Goal: Task Accomplishment & Management: Use online tool/utility

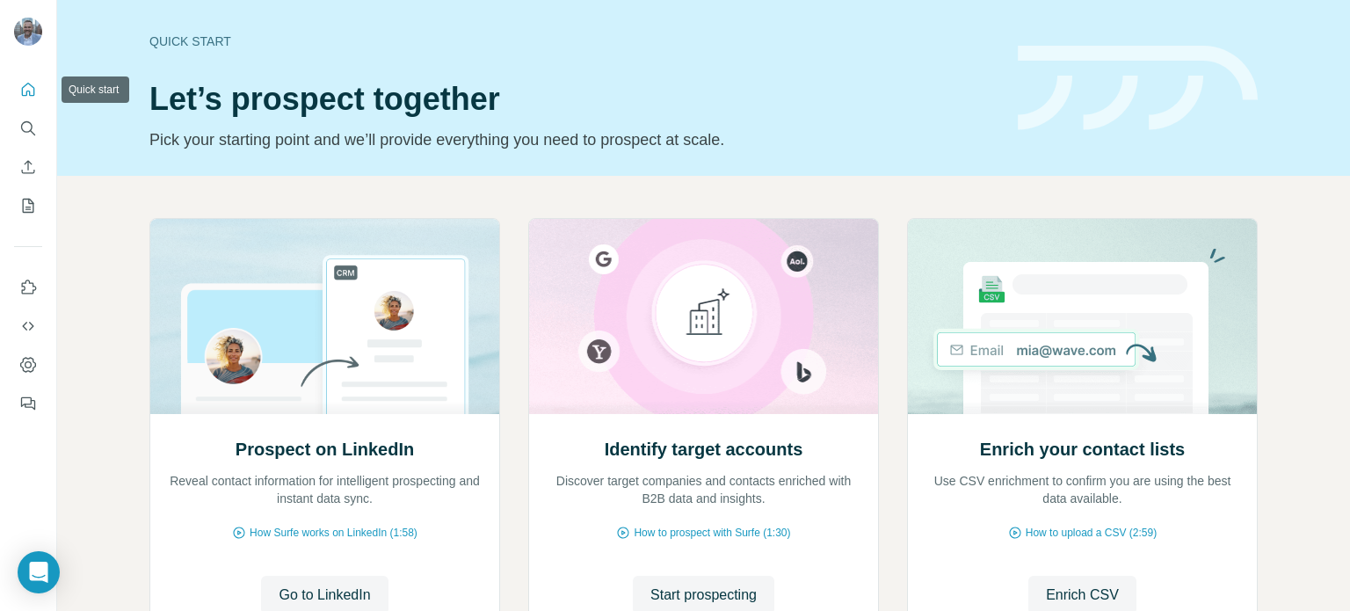
click at [25, 86] on icon "Quick start" at bounding box center [28, 90] width 18 height 18
click at [28, 206] on icon "My lists" at bounding box center [28, 206] width 18 height 18
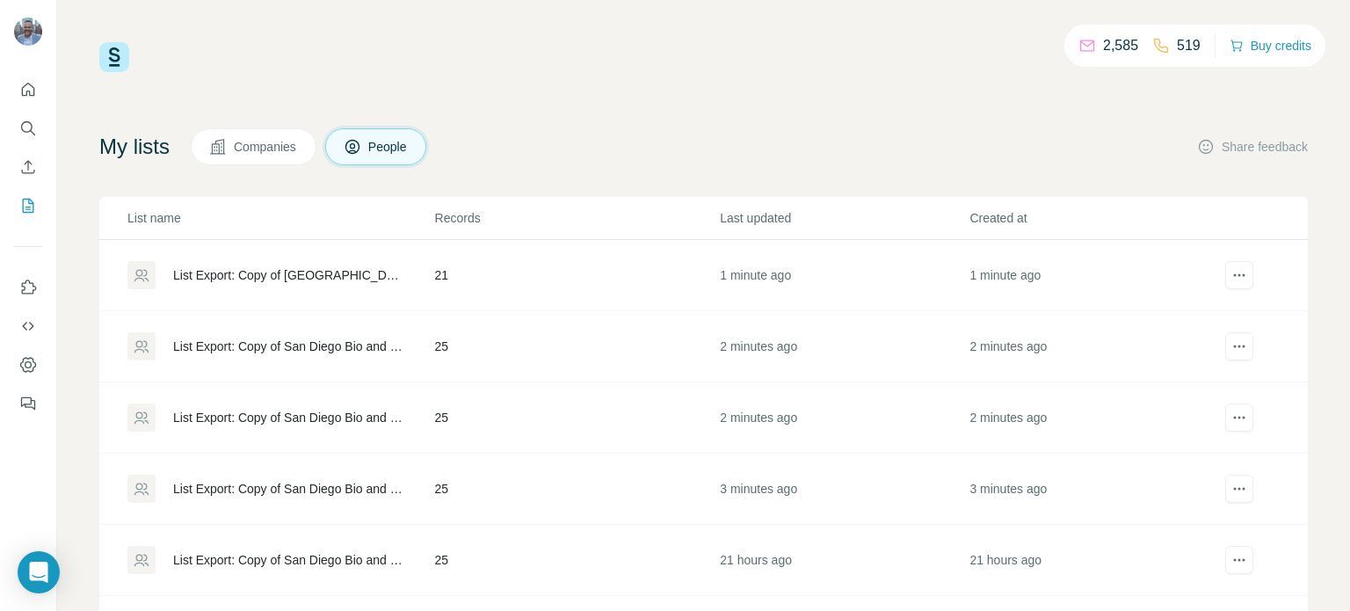
scroll to position [25, 0]
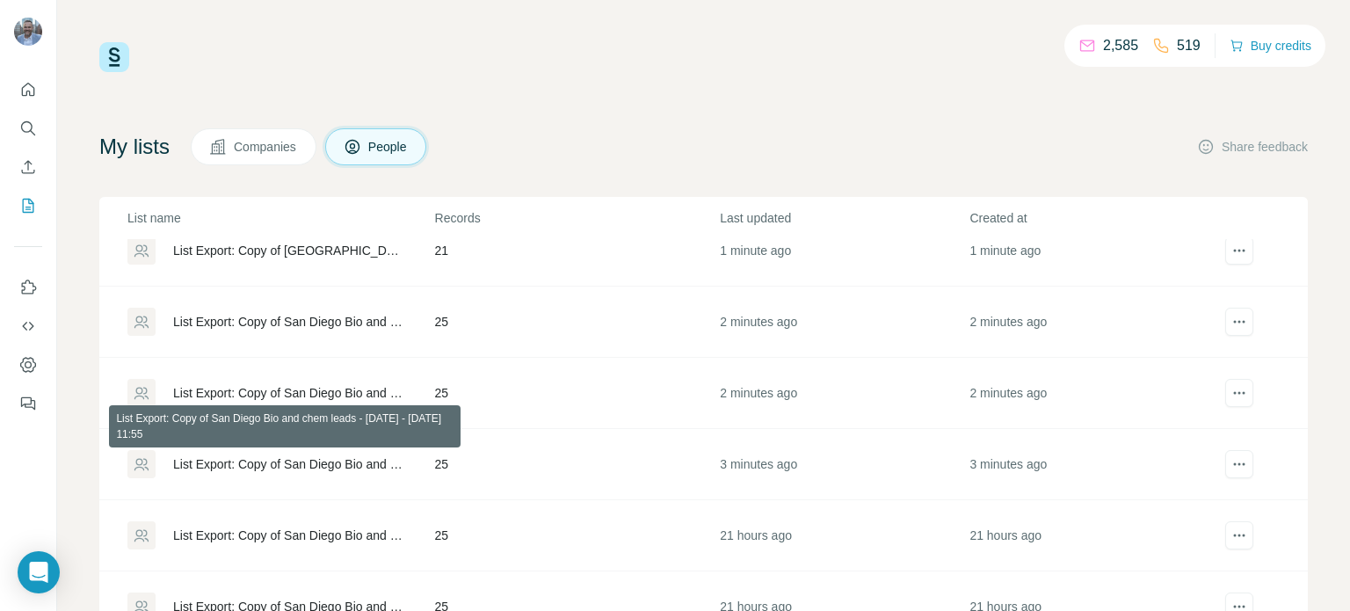
click at [256, 464] on div "List Export: Copy of San Diego Bio and chem leads - [DATE] - [DATE] 11:55" at bounding box center [289, 464] width 232 height 18
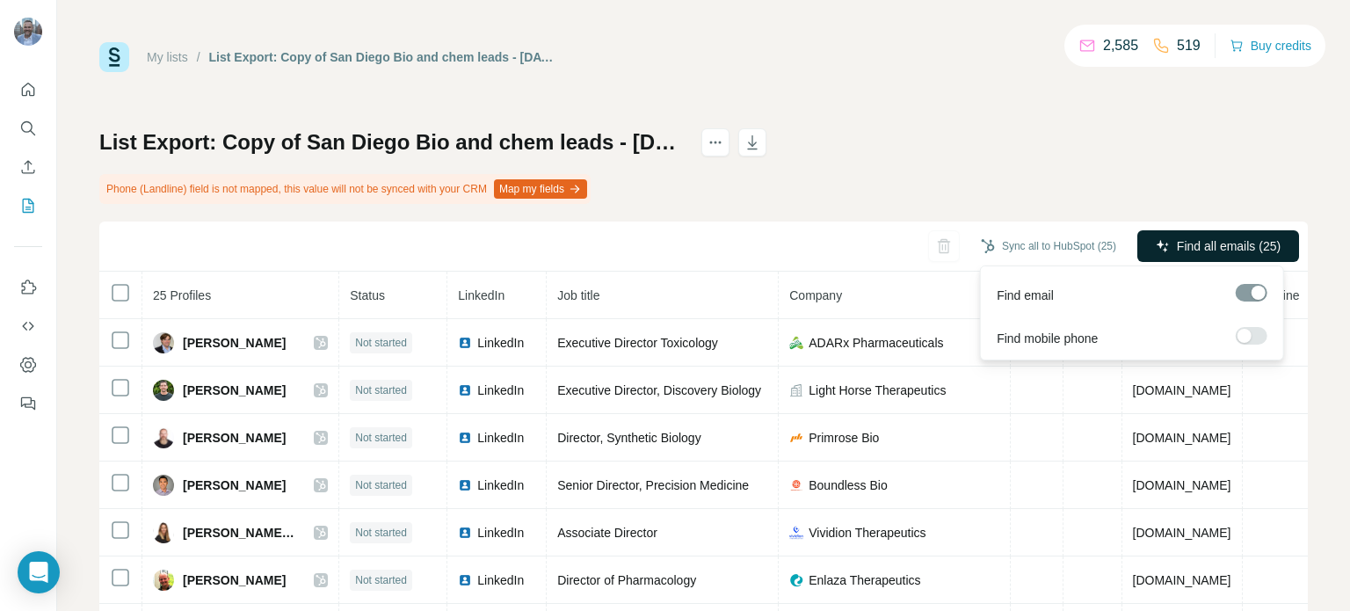
click at [1194, 247] on span "Find all emails (25)" at bounding box center [1229, 246] width 104 height 18
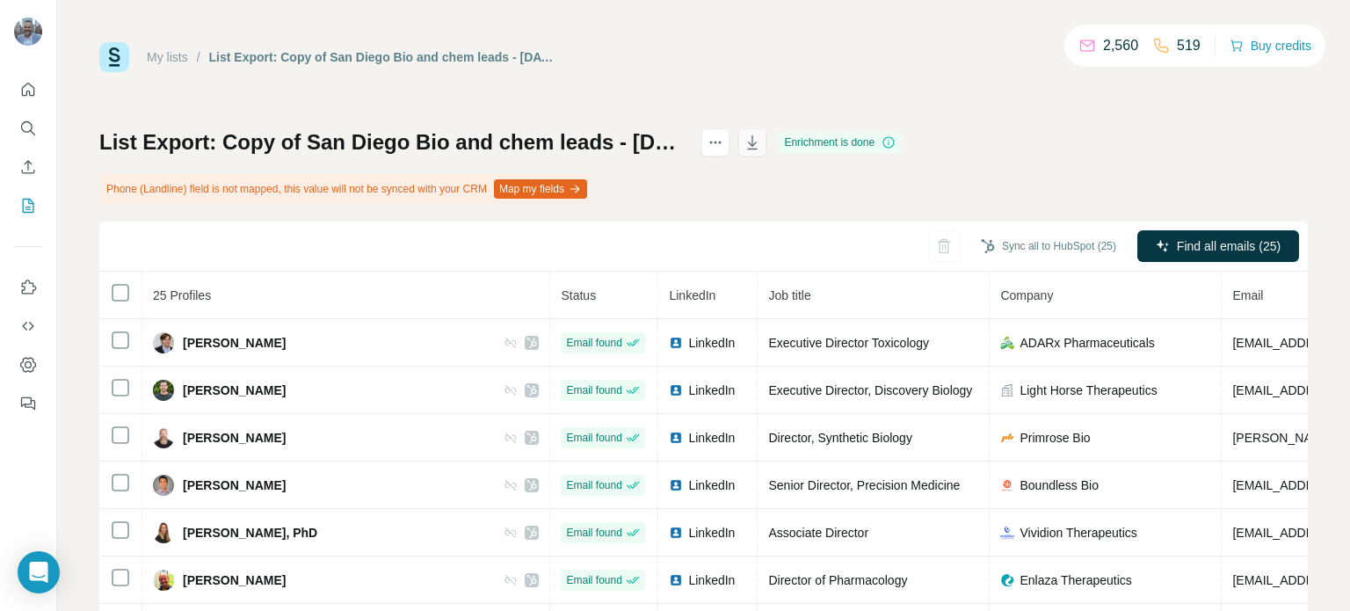
click at [761, 135] on icon "button" at bounding box center [753, 143] width 18 height 18
click at [155, 59] on link "My lists" at bounding box center [167, 57] width 41 height 14
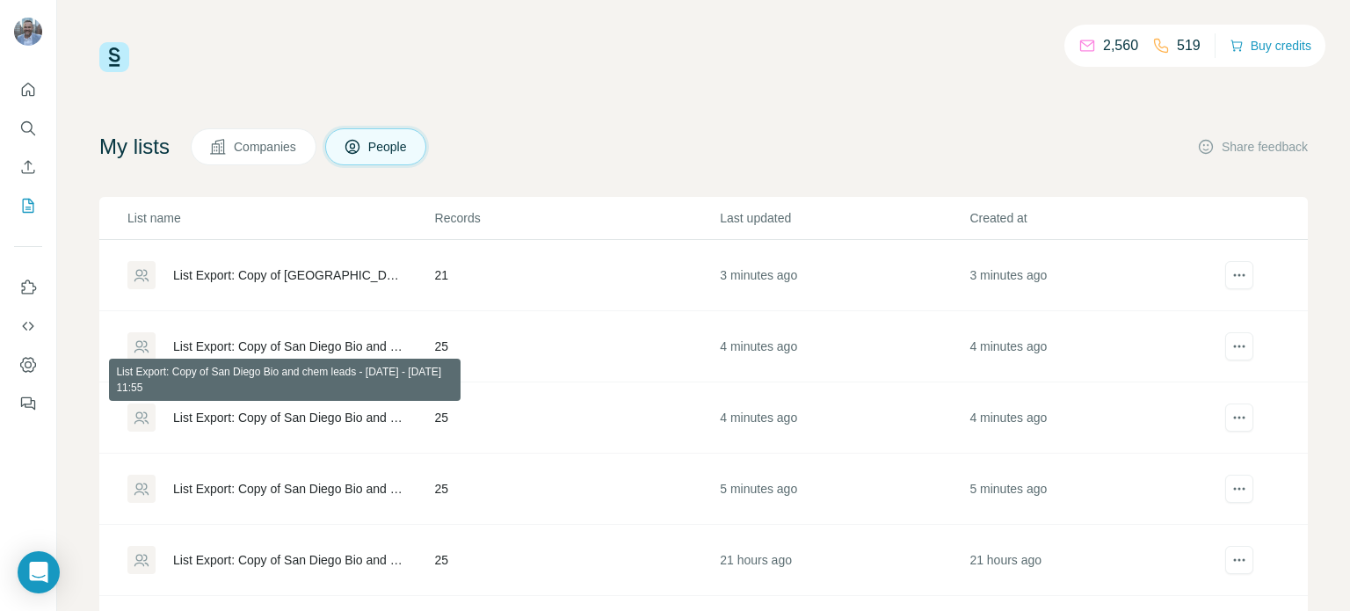
click at [284, 411] on div "List Export: Copy of San Diego Bio and chem leads - [DATE] - [DATE] 11:55" at bounding box center [289, 418] width 232 height 18
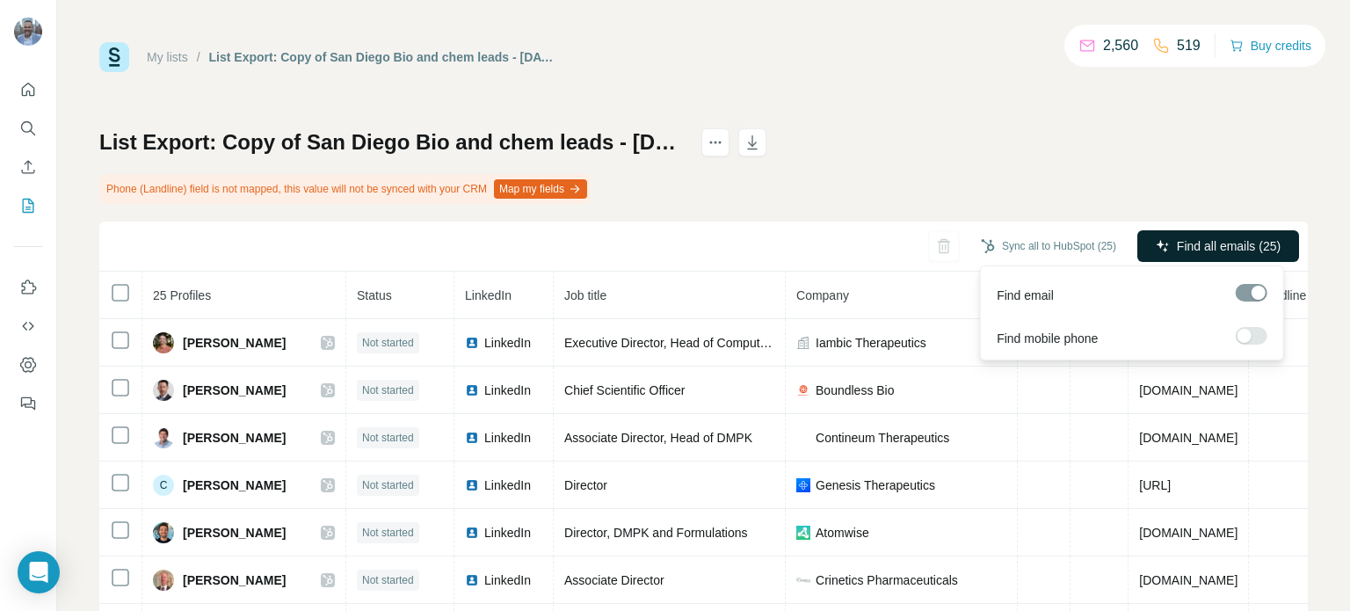
click at [1213, 235] on button "Find all emails (25)" at bounding box center [1218, 246] width 162 height 32
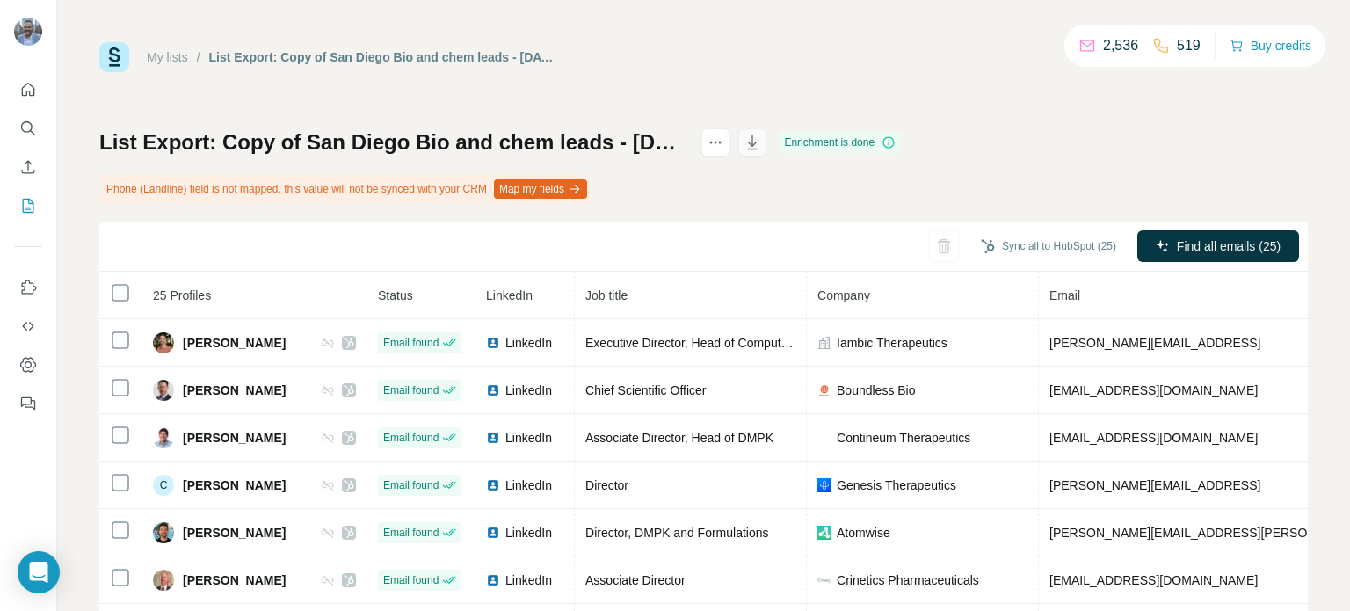
click at [761, 149] on icon "button" at bounding box center [753, 143] width 18 height 18
click at [165, 59] on link "My lists" at bounding box center [167, 57] width 41 height 14
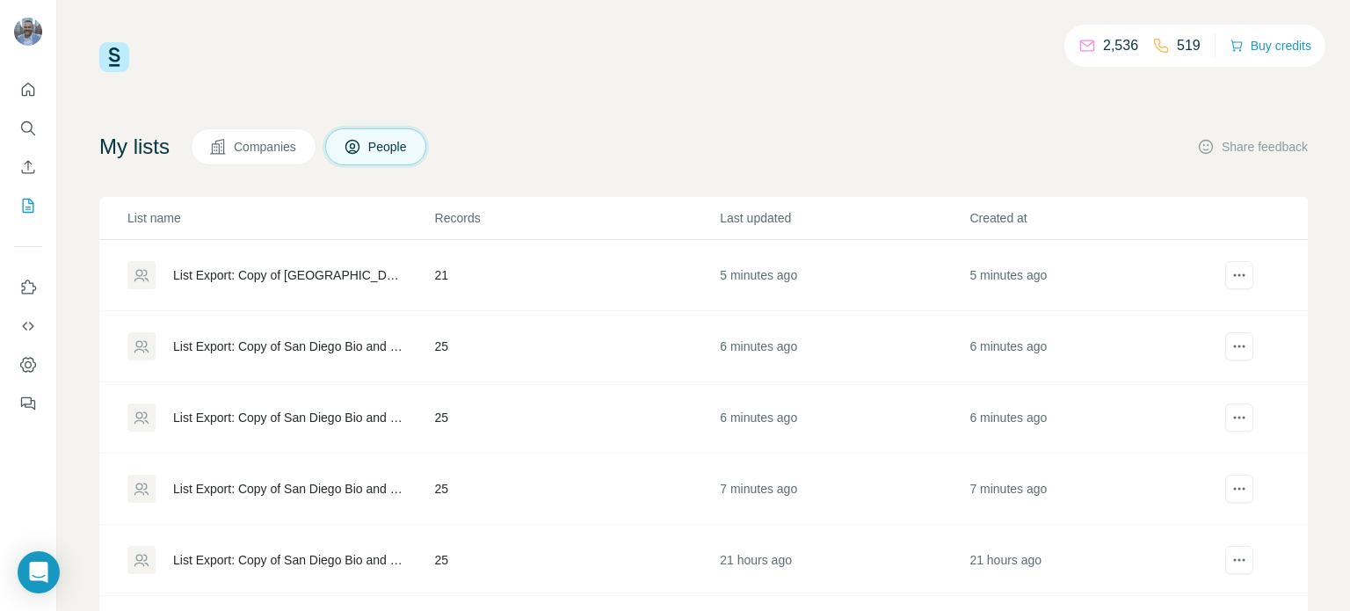
click at [298, 415] on div "List Export: Copy of San Diego Bio and chem leads - [DATE] - [DATE] 11:55" at bounding box center [289, 418] width 232 height 18
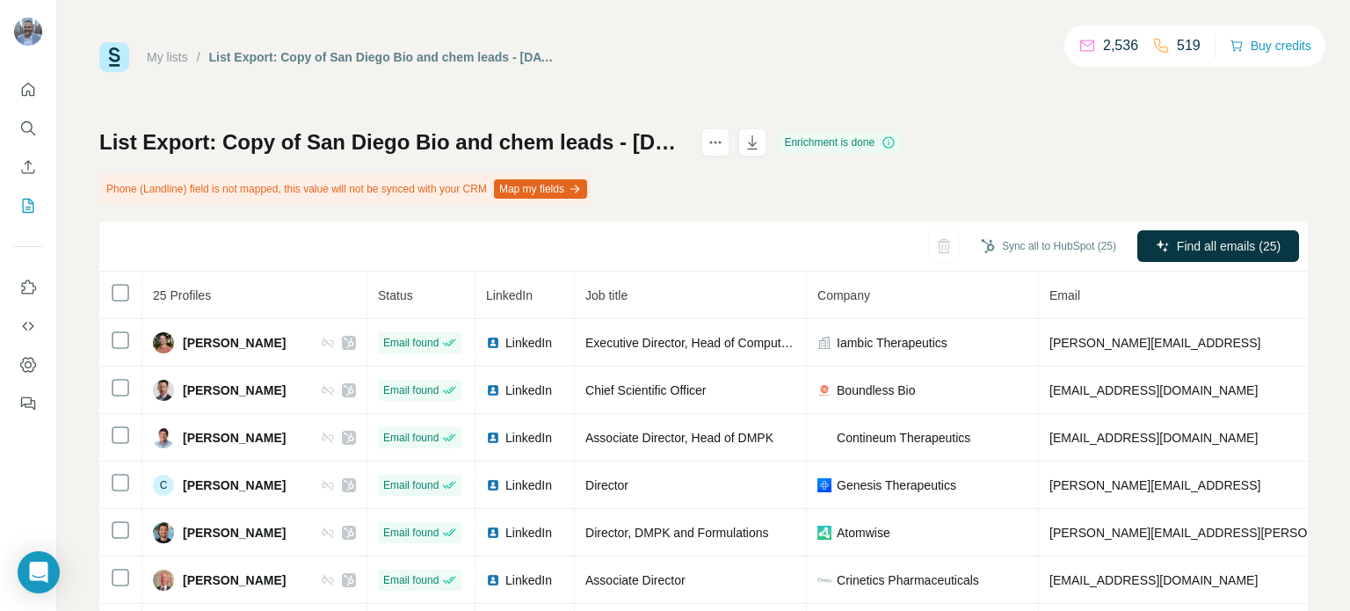
click at [176, 58] on link "My lists" at bounding box center [167, 57] width 41 height 14
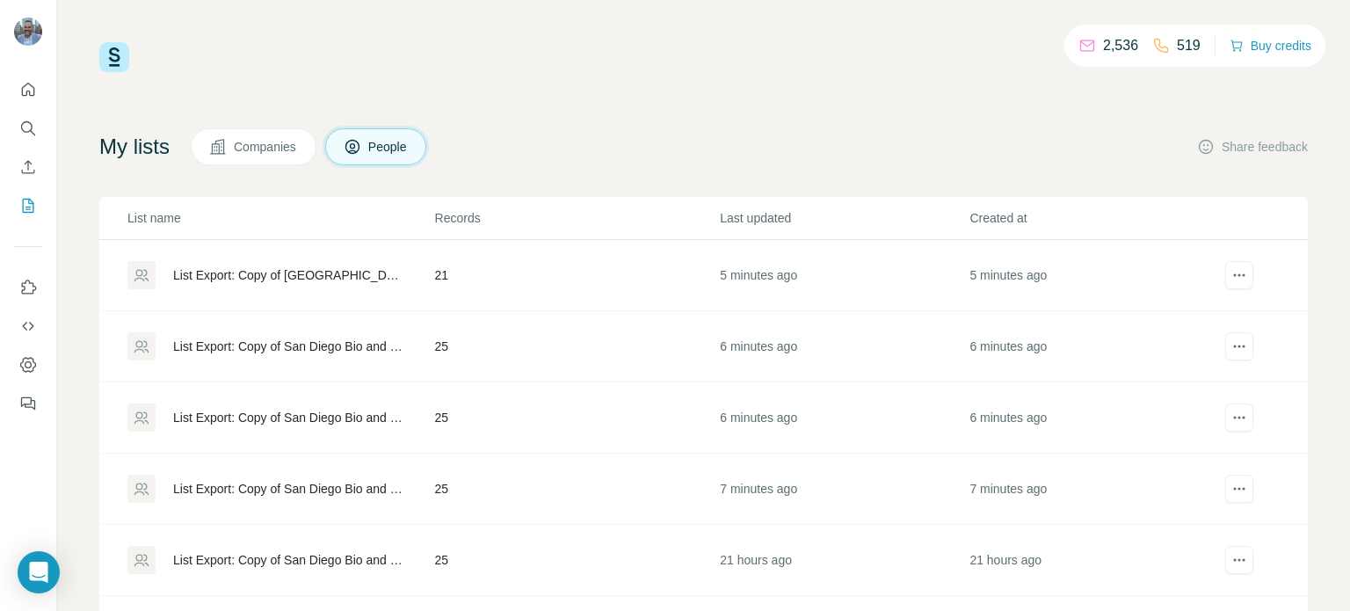
click at [275, 344] on div "List Export: Copy of San Diego Bio and chem leads - [DATE] - [DATE] 11:56" at bounding box center [289, 347] width 232 height 18
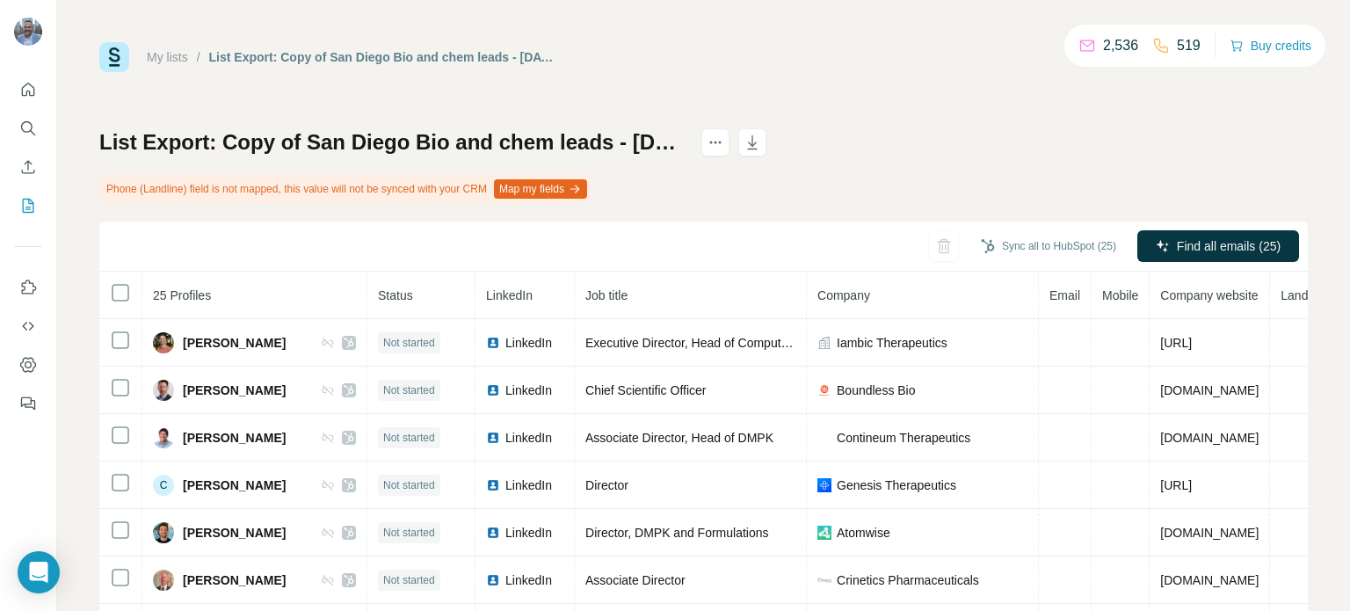
click at [166, 61] on link "My lists" at bounding box center [167, 57] width 41 height 14
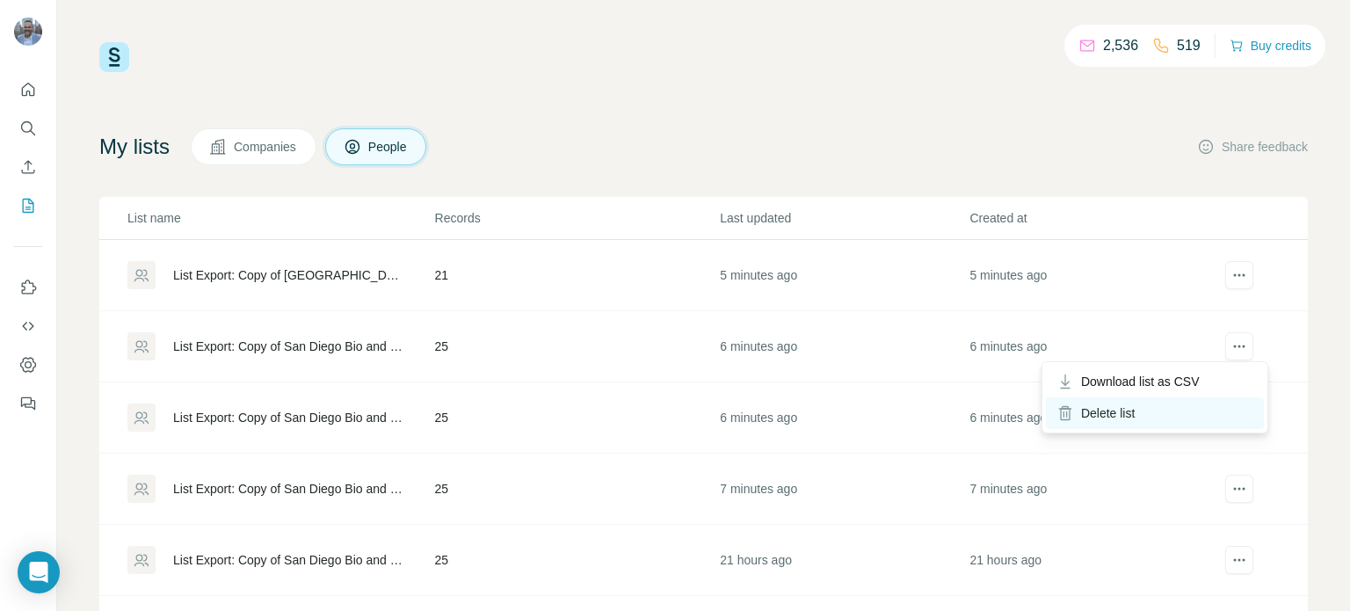
click at [1124, 410] on div "Delete list" at bounding box center [1155, 413] width 218 height 32
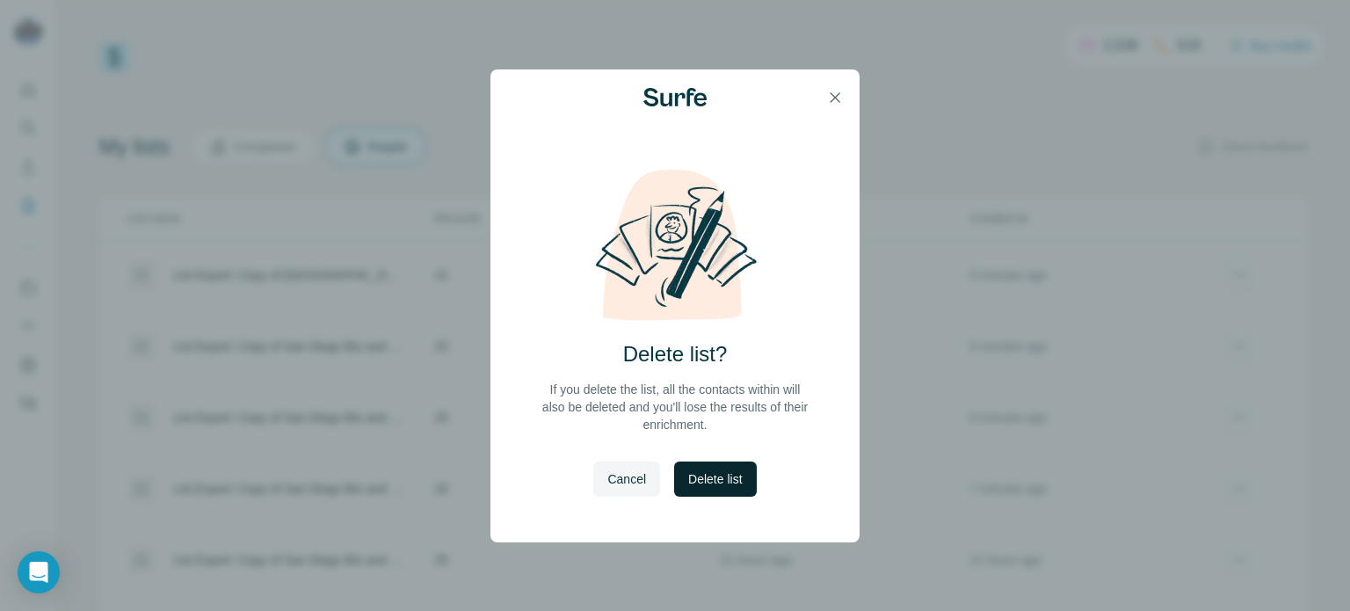
click at [718, 476] on span "Delete list" at bounding box center [715, 479] width 54 height 18
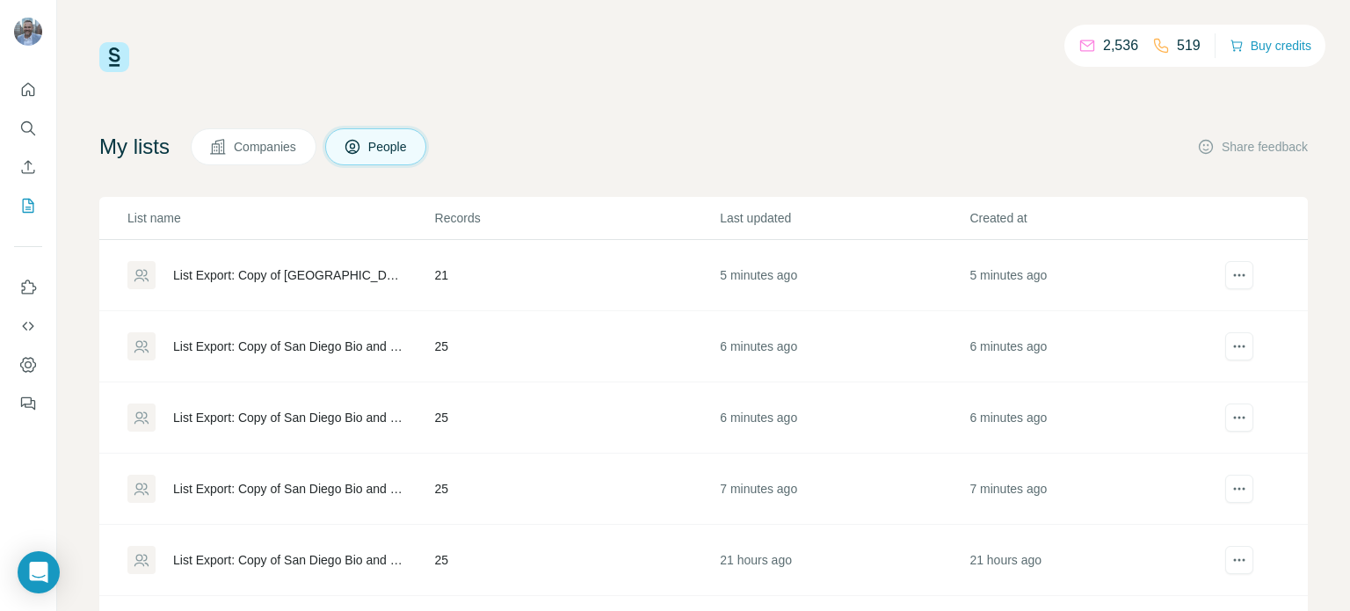
click at [312, 278] on div "List Export: Copy of [GEOGRAPHIC_DATA] Bio and chem leads - [DATE] - [DATE] 11:…" at bounding box center [289, 275] width 232 height 18
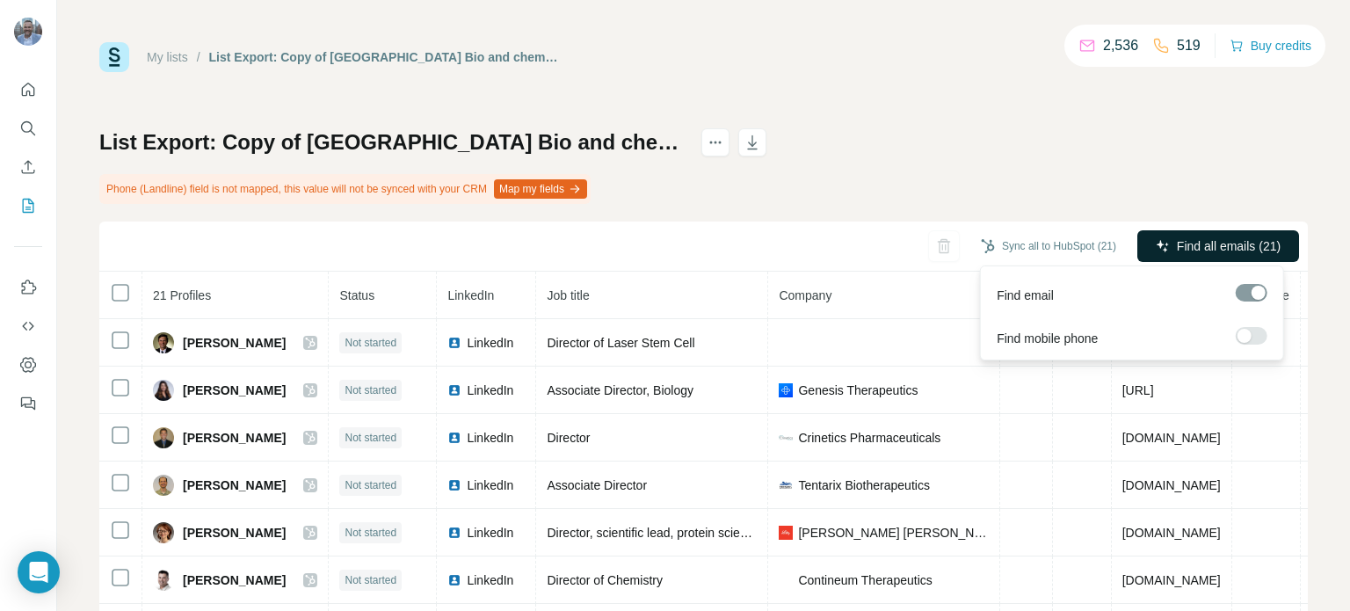
click at [1216, 243] on span "Find all emails (21)" at bounding box center [1229, 246] width 104 height 18
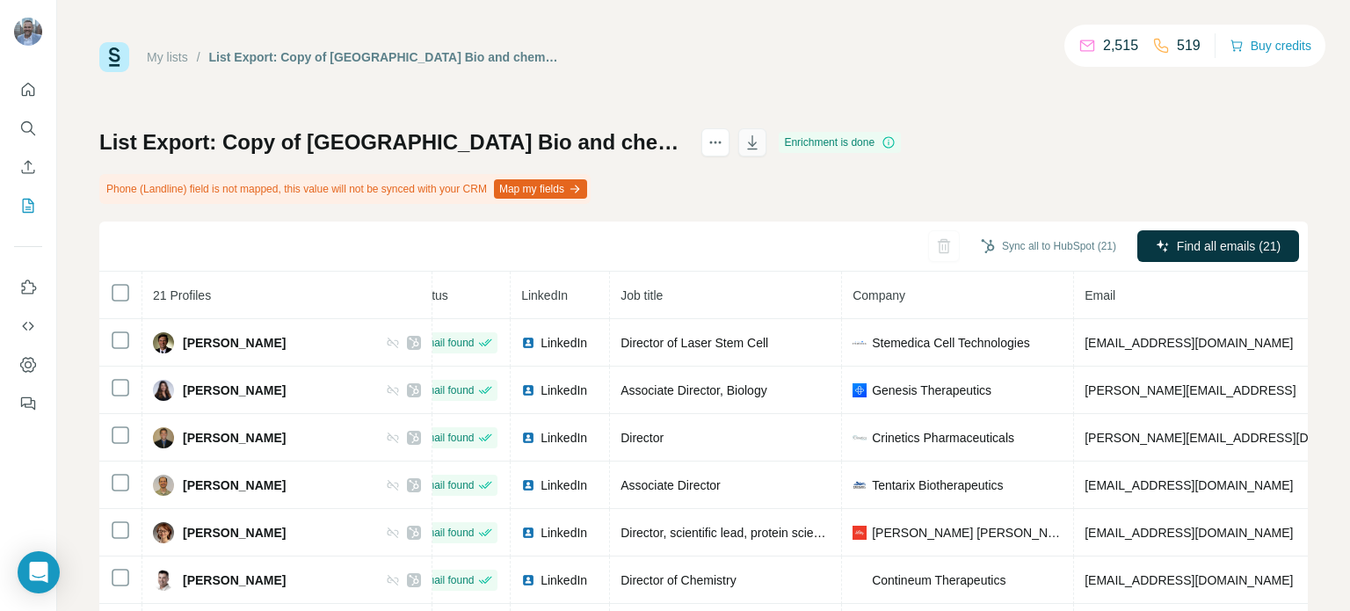
click at [761, 143] on icon "button" at bounding box center [753, 143] width 18 height 18
